Goal: Download file/media

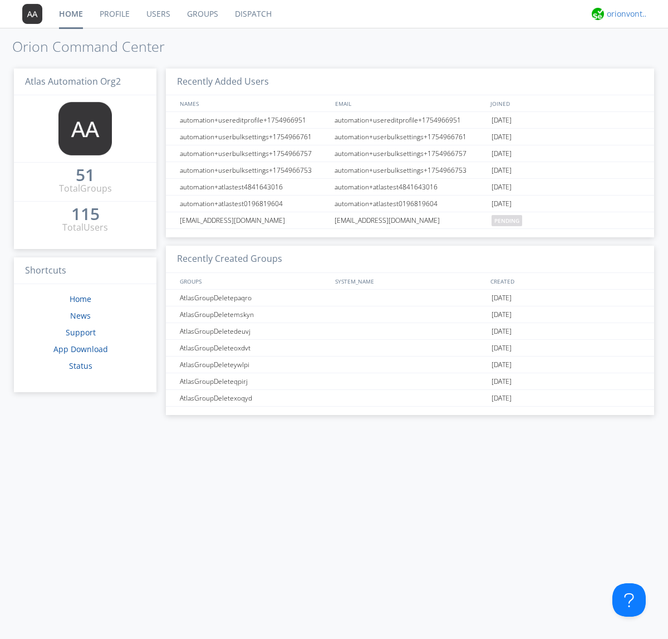
click at [625, 14] on div "orionvontas+atlas+automation+org2" at bounding box center [628, 13] width 42 height 11
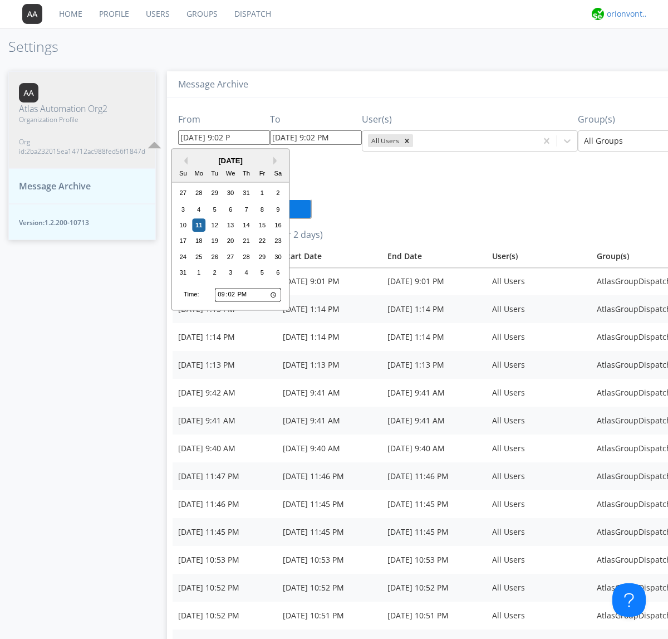
type input "[DATE] 9:02 PM"
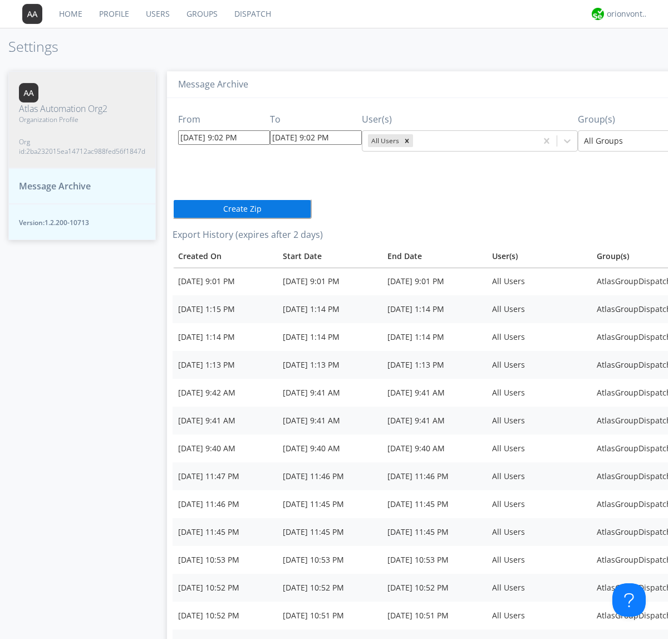
click at [406, 140] on icon "Remove All Users" at bounding box center [408, 141] width 4 height 4
click at [416, 140] on input "text" at bounding box center [417, 140] width 2 height 11
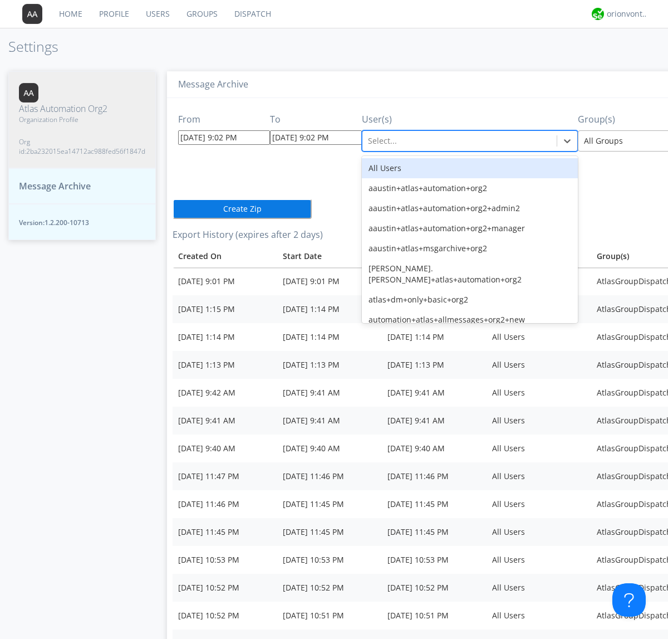
click at [610, 140] on div at bounding box center [665, 140] width 163 height 13
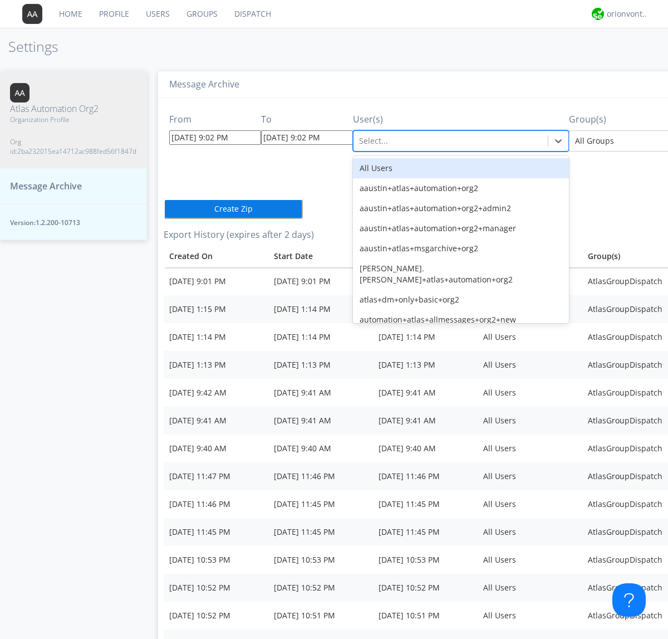
click at [164, 199] on button "Create Zip" at bounding box center [233, 209] width 139 height 20
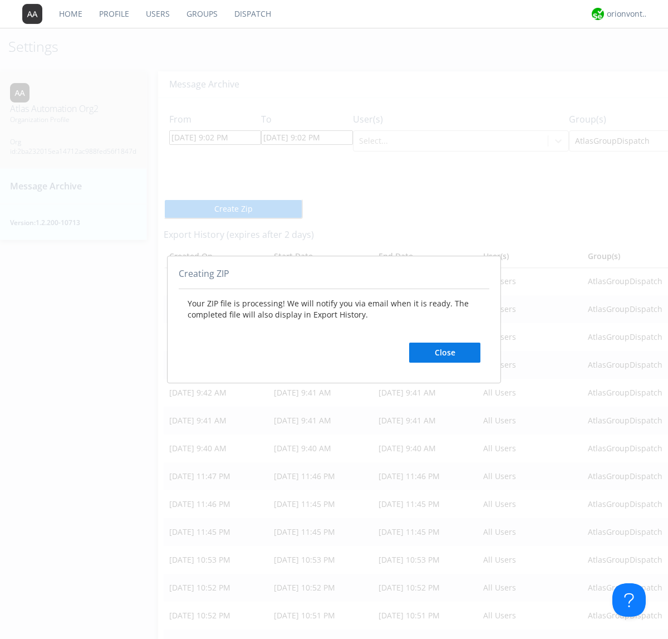
scroll to position [87, 111]
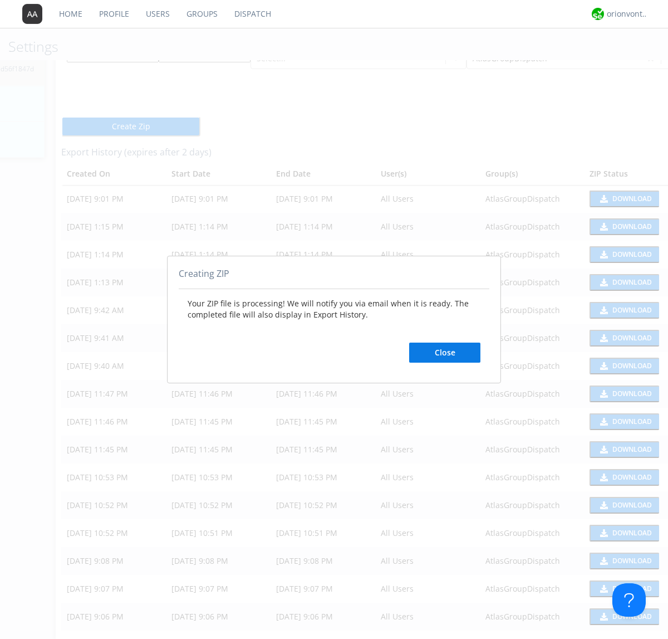
click at [445, 353] on button "Close" at bounding box center [444, 353] width 71 height 20
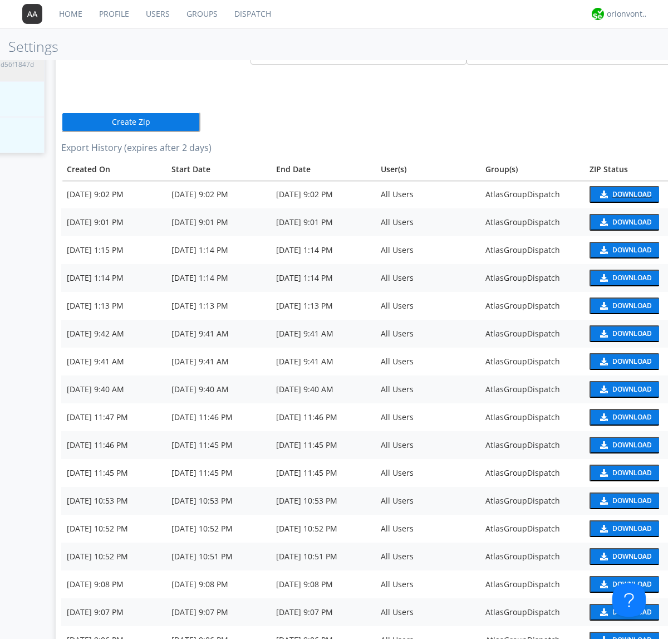
click at [613, 194] on div "Download" at bounding box center [633, 194] width 40 height 7
